Goal: Find specific page/section

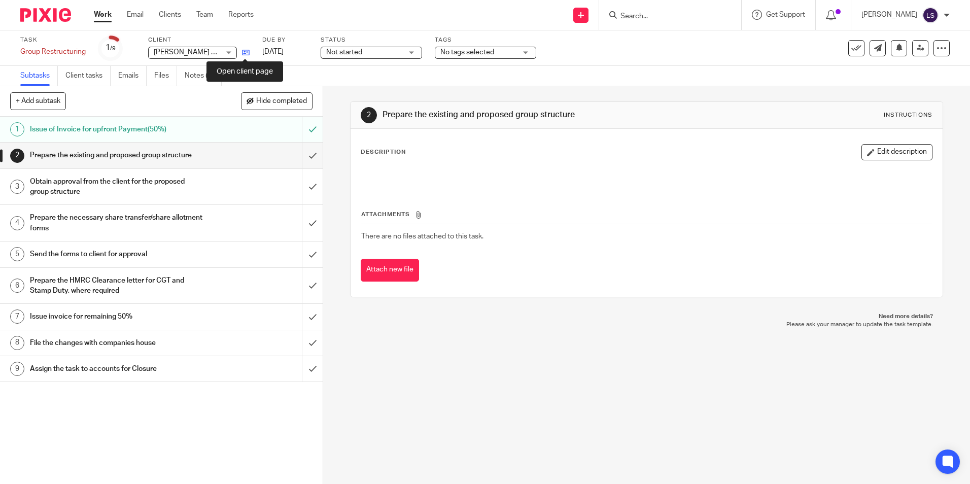
click at [249, 53] on icon at bounding box center [246, 53] width 8 height 8
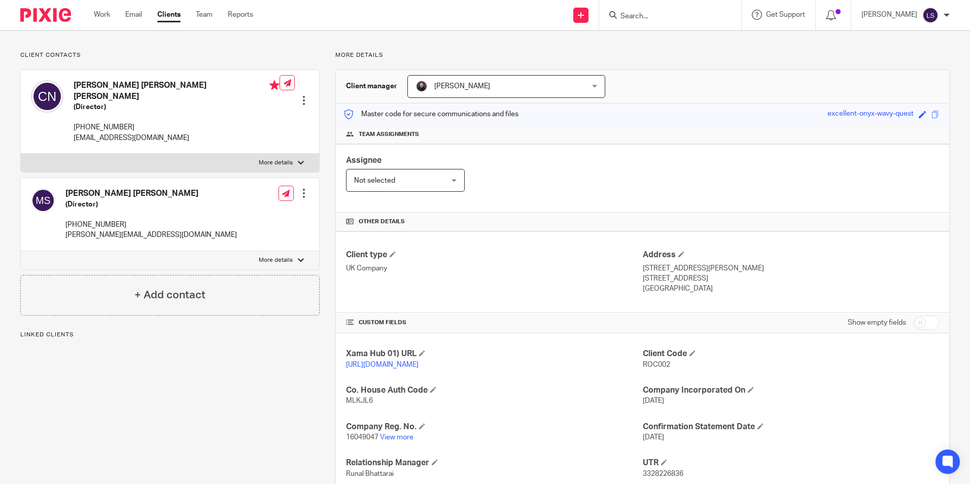
scroll to position [152, 0]
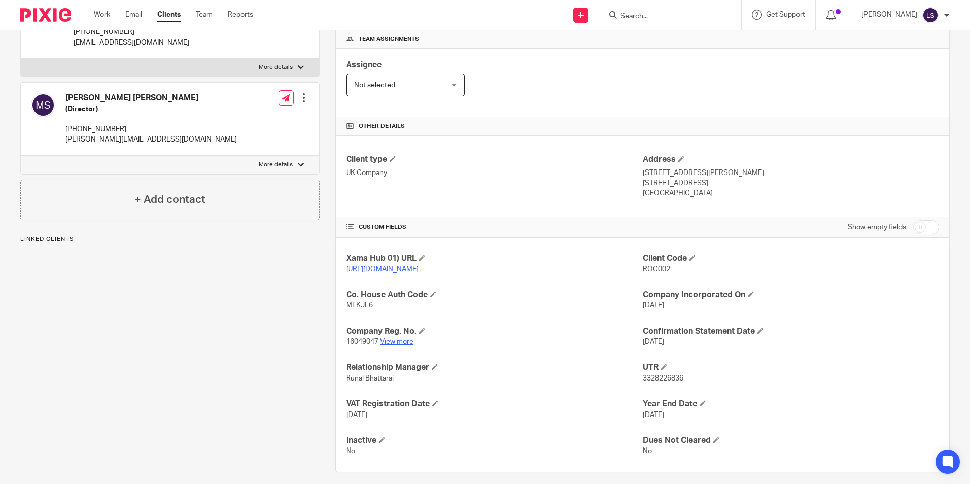
click at [404, 346] on link "View more" at bounding box center [396, 341] width 33 height 7
